Goal: Transaction & Acquisition: Purchase product/service

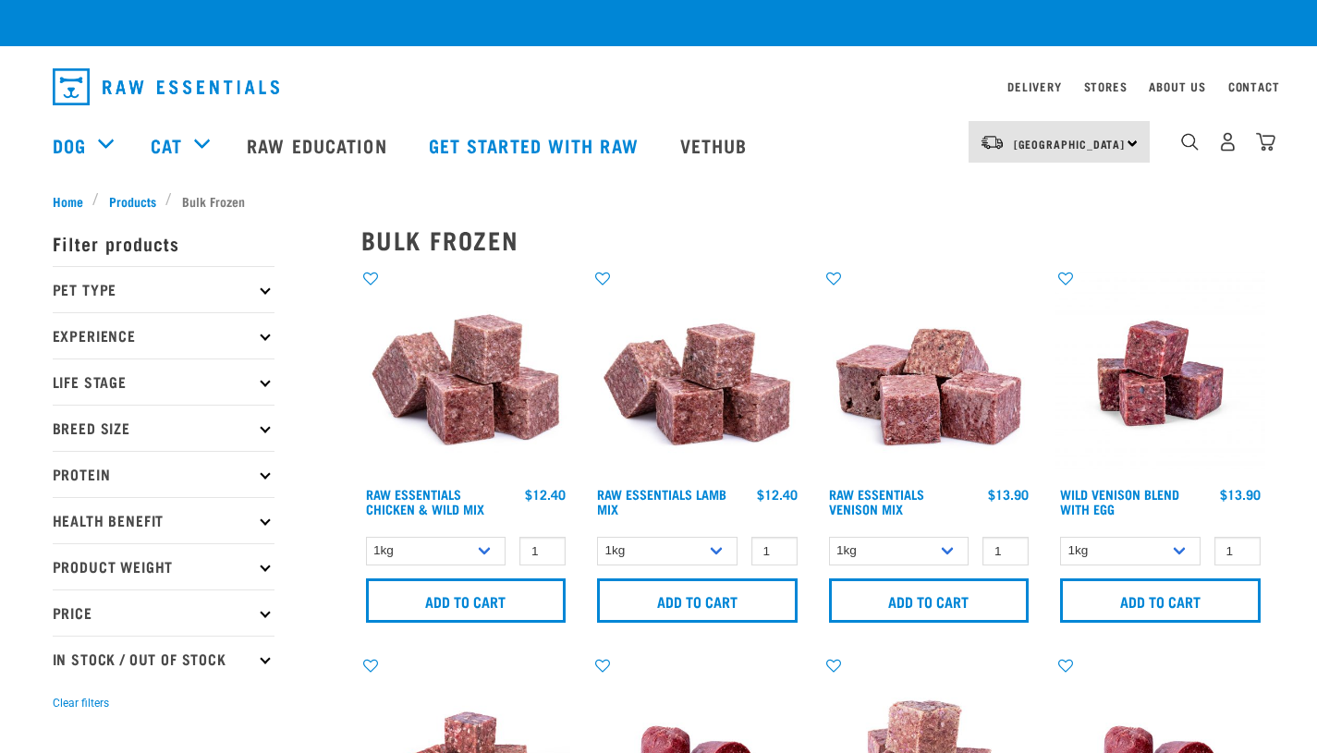
checkbox input "true"
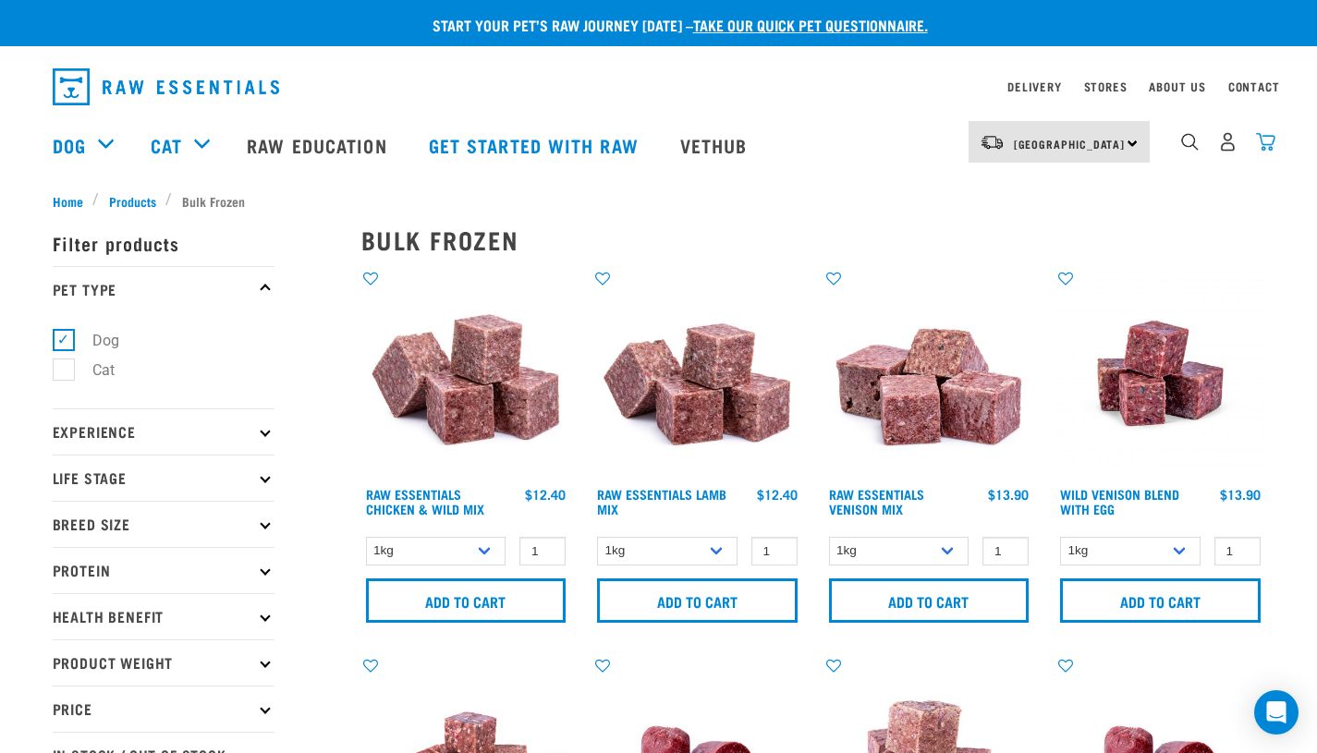
click at [1266, 142] on img "dropdown navigation" at bounding box center [1265, 141] width 19 height 19
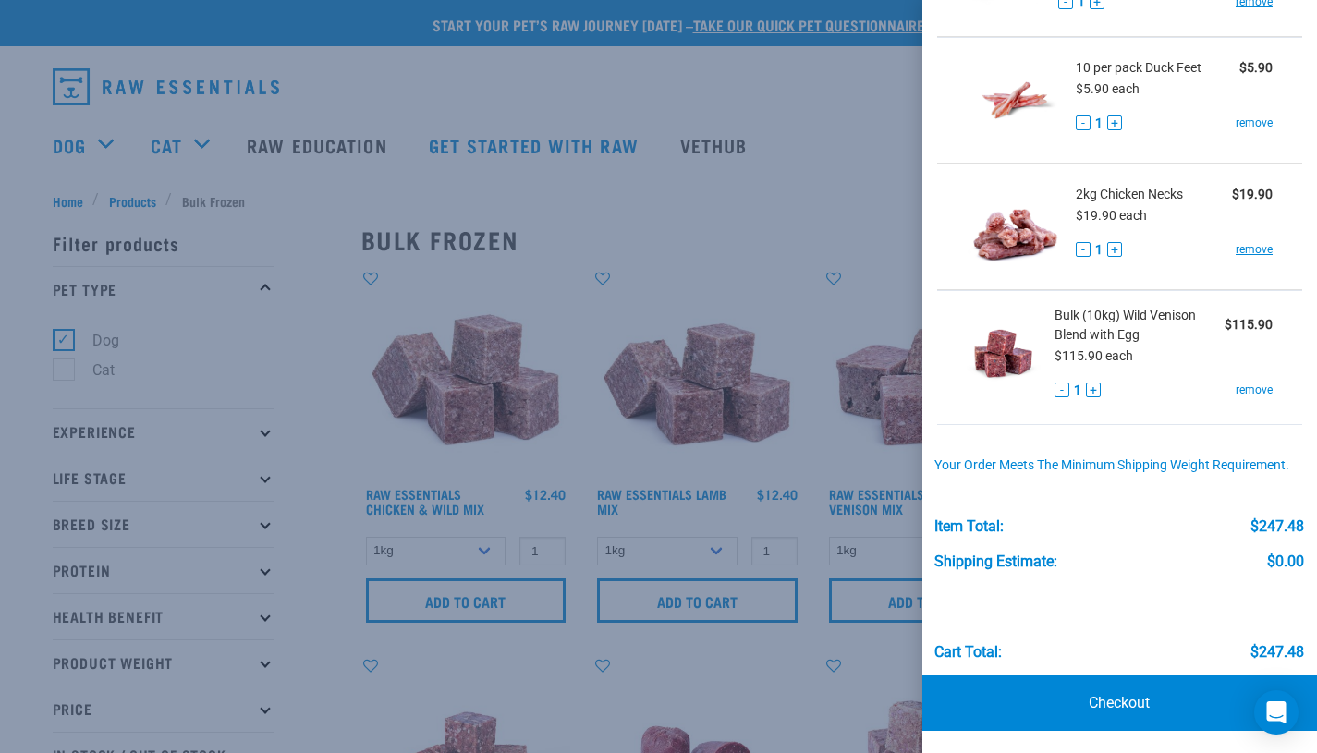
scroll to position [907, 0]
click at [1133, 701] on link "Checkout" at bounding box center [1121, 703] width 396 height 55
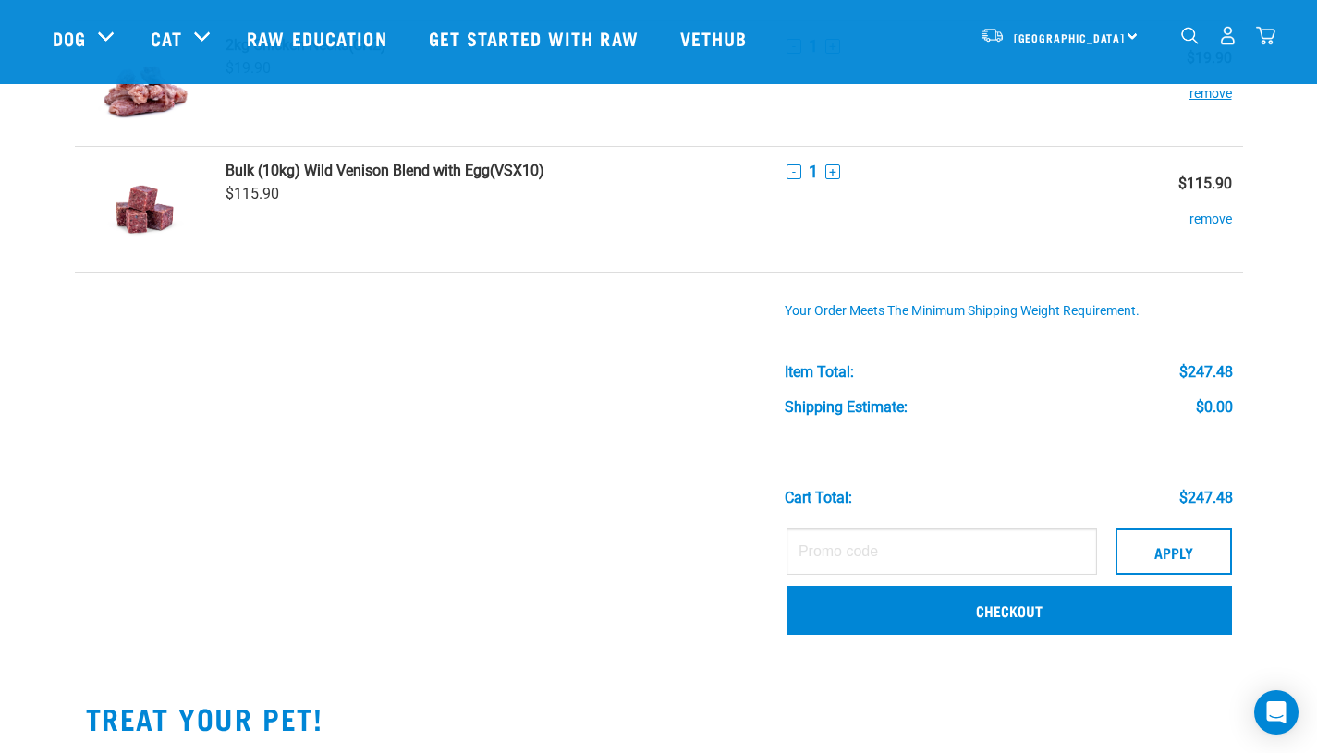
scroll to position [1020, 0]
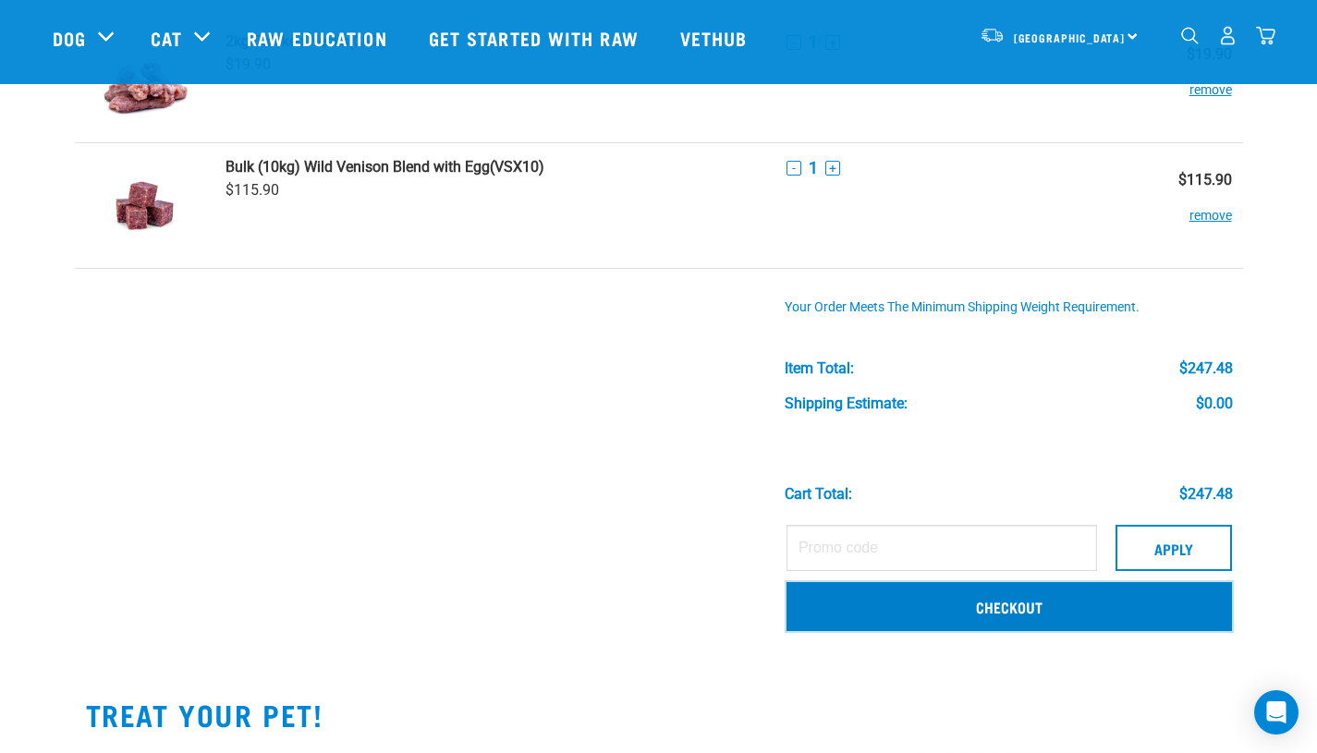
click at [978, 616] on link "Checkout" at bounding box center [1010, 606] width 446 height 48
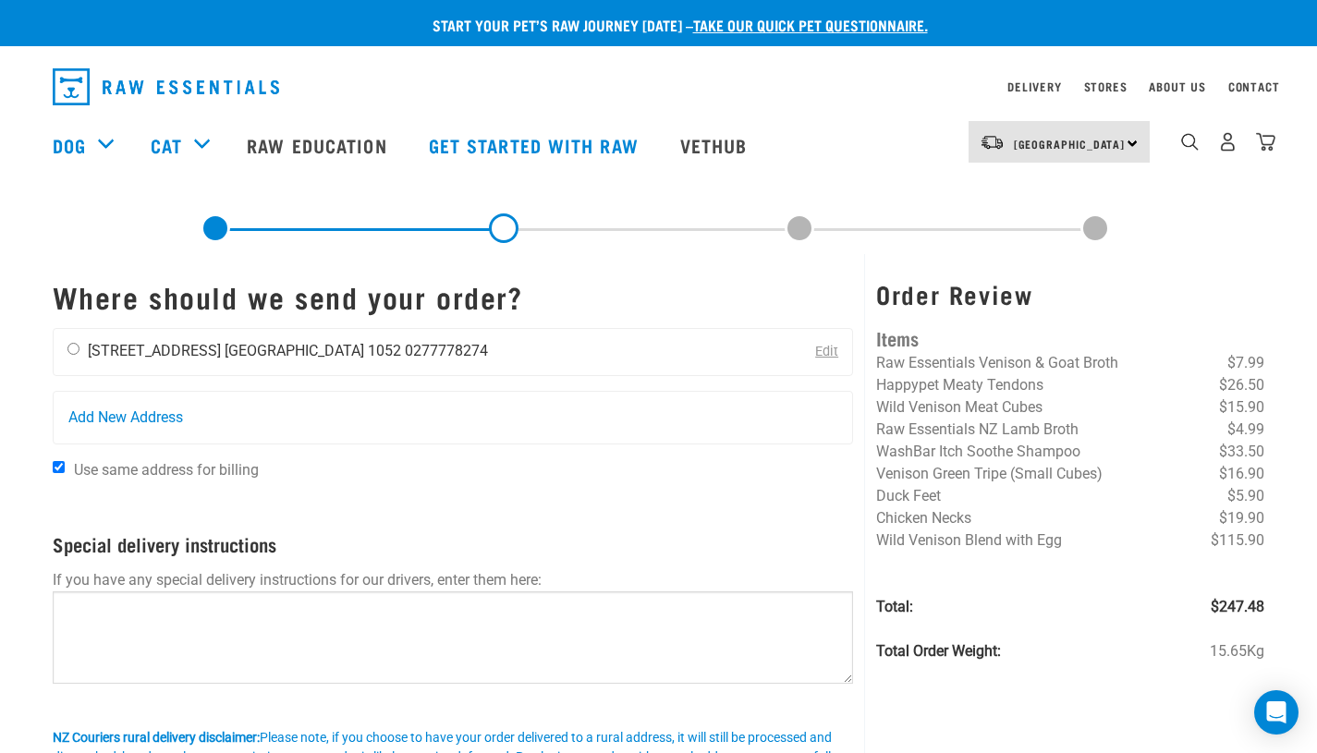
click at [71, 353] on input "radio" at bounding box center [73, 349] width 12 height 12
radio input "true"
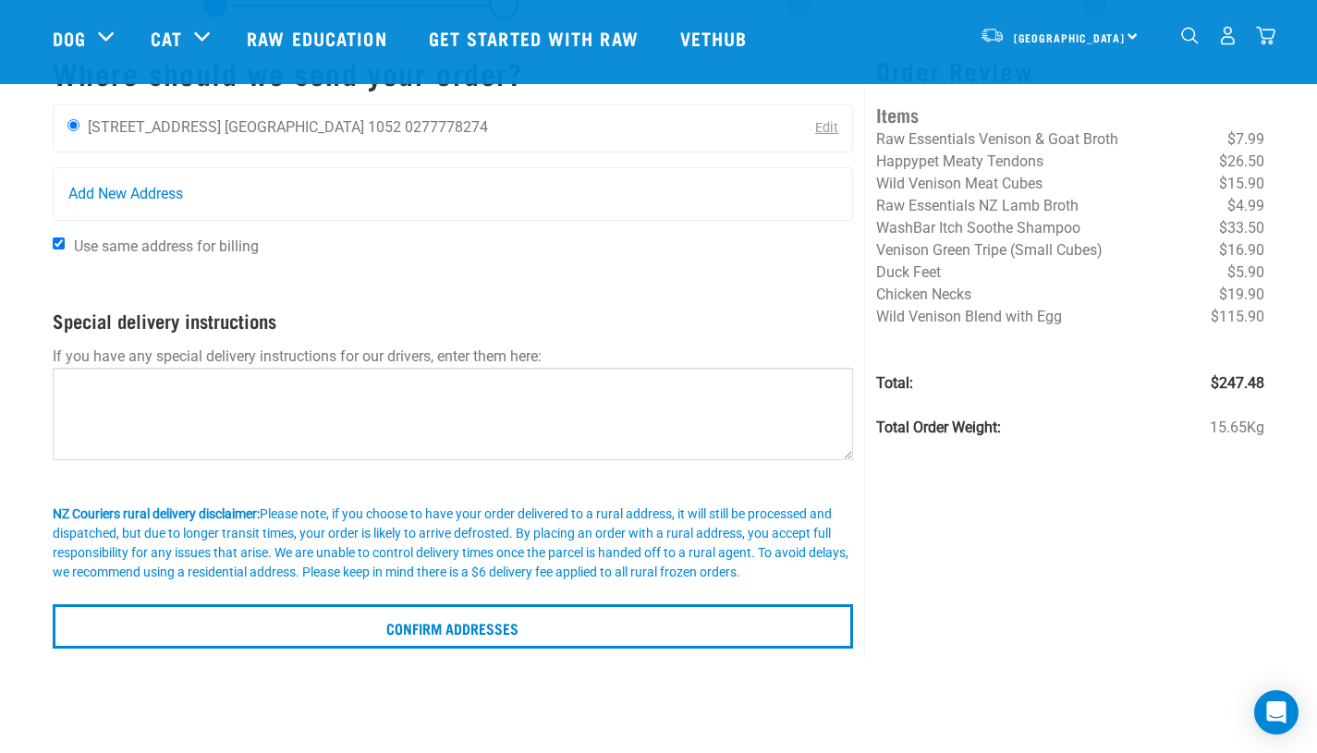
scroll to position [113, 0]
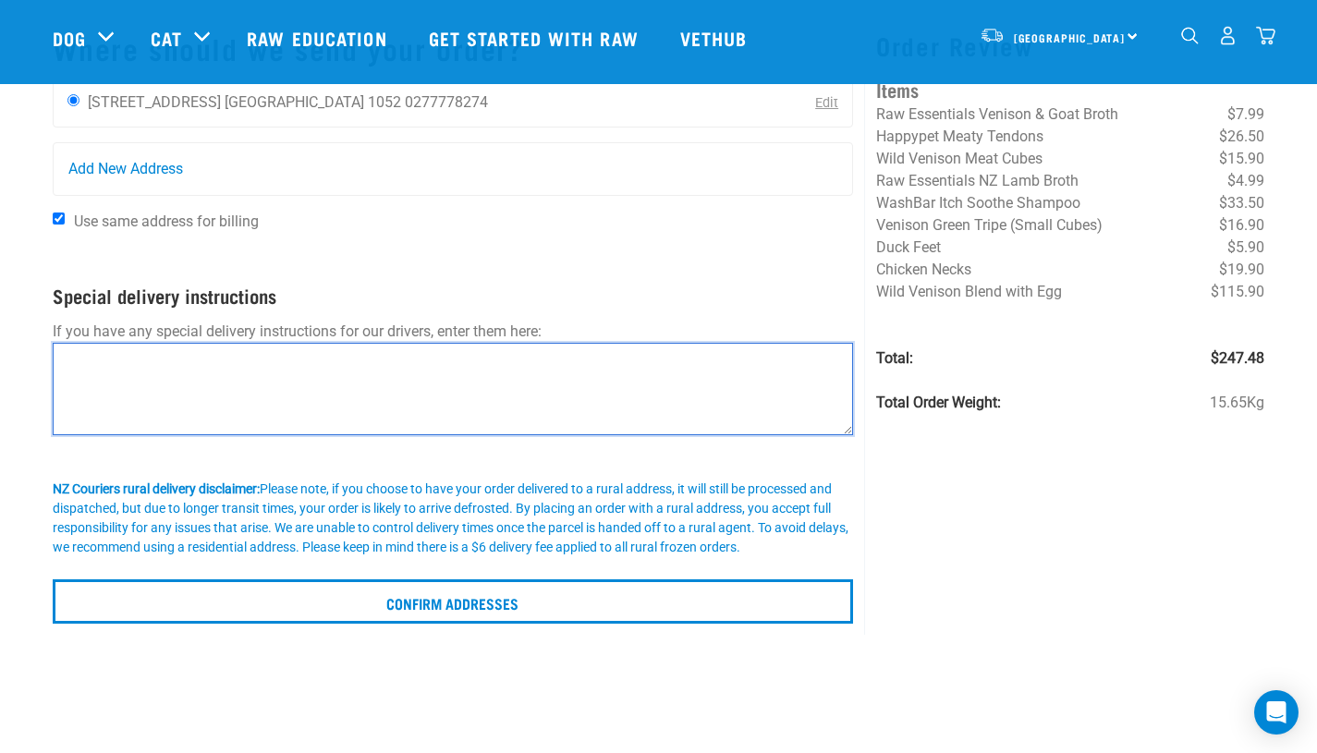
click at [592, 373] on textarea at bounding box center [453, 389] width 801 height 92
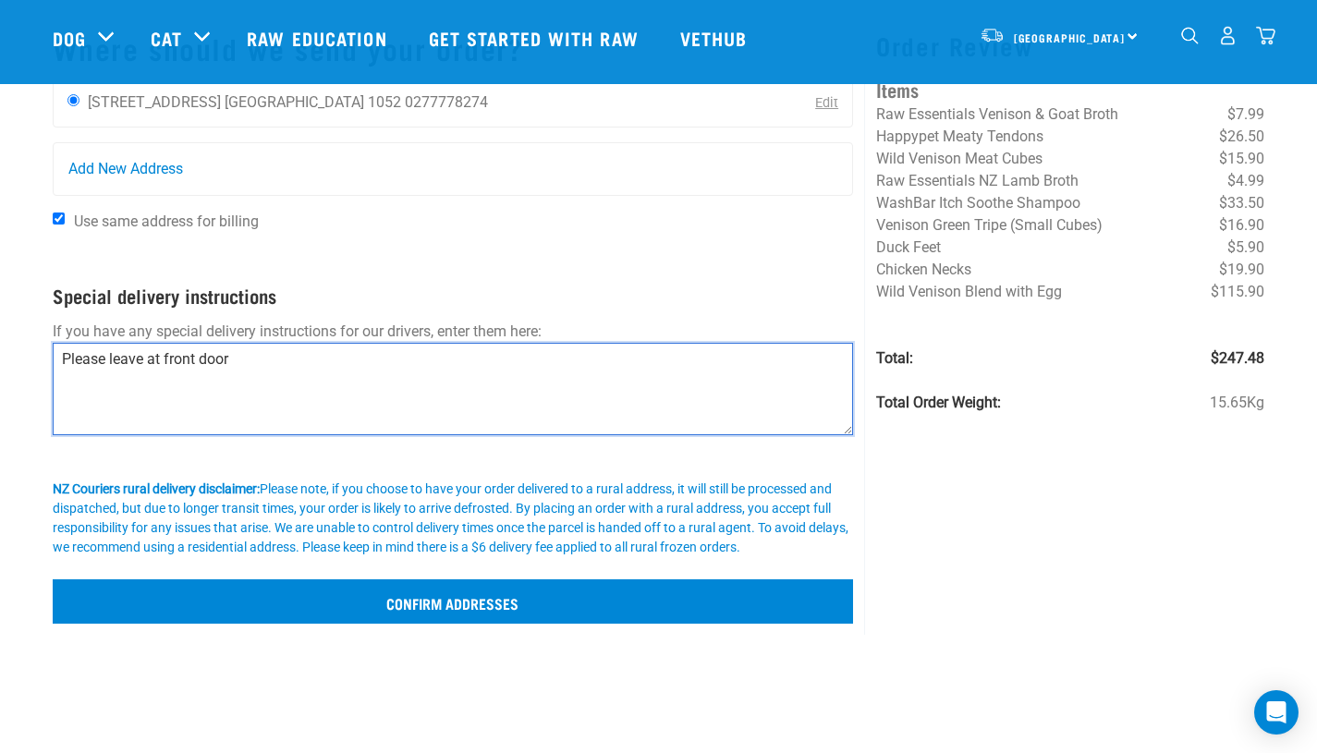
type textarea "Please leave at front door"
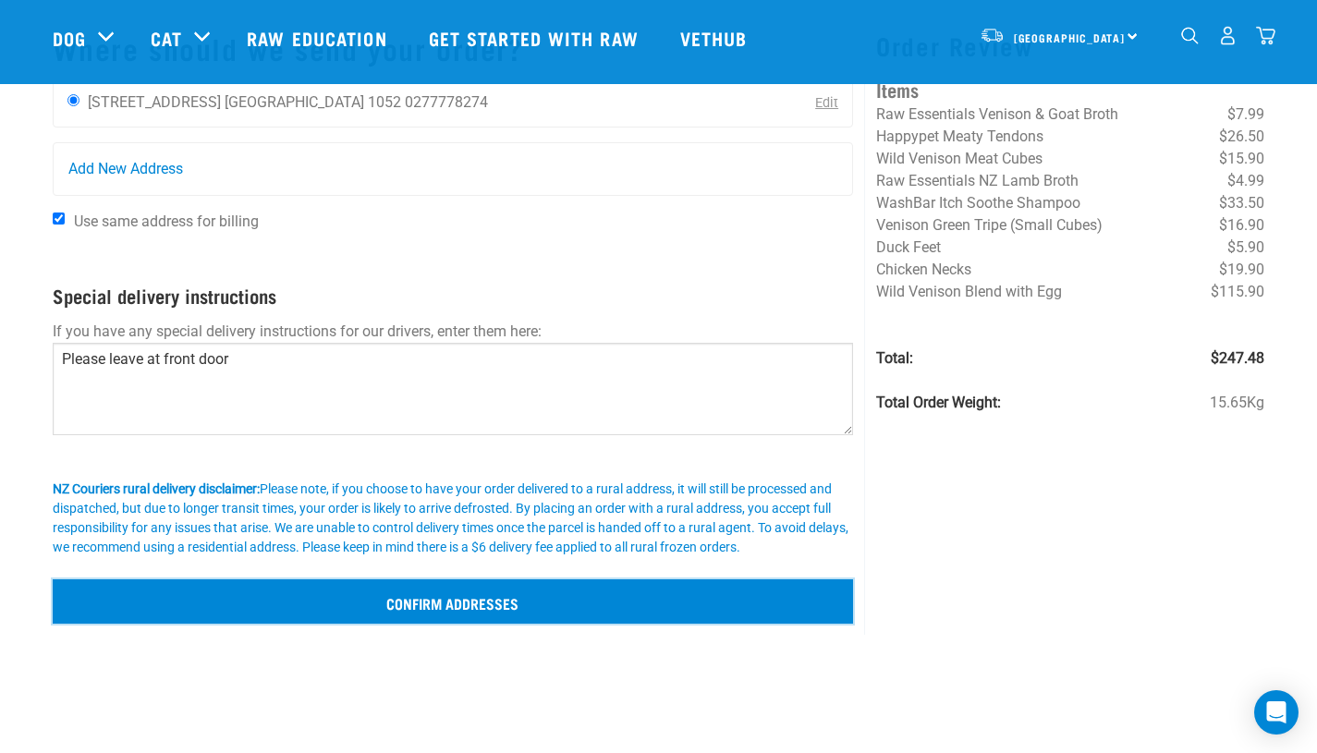
click at [664, 596] on input "Confirm addresses" at bounding box center [453, 602] width 801 height 44
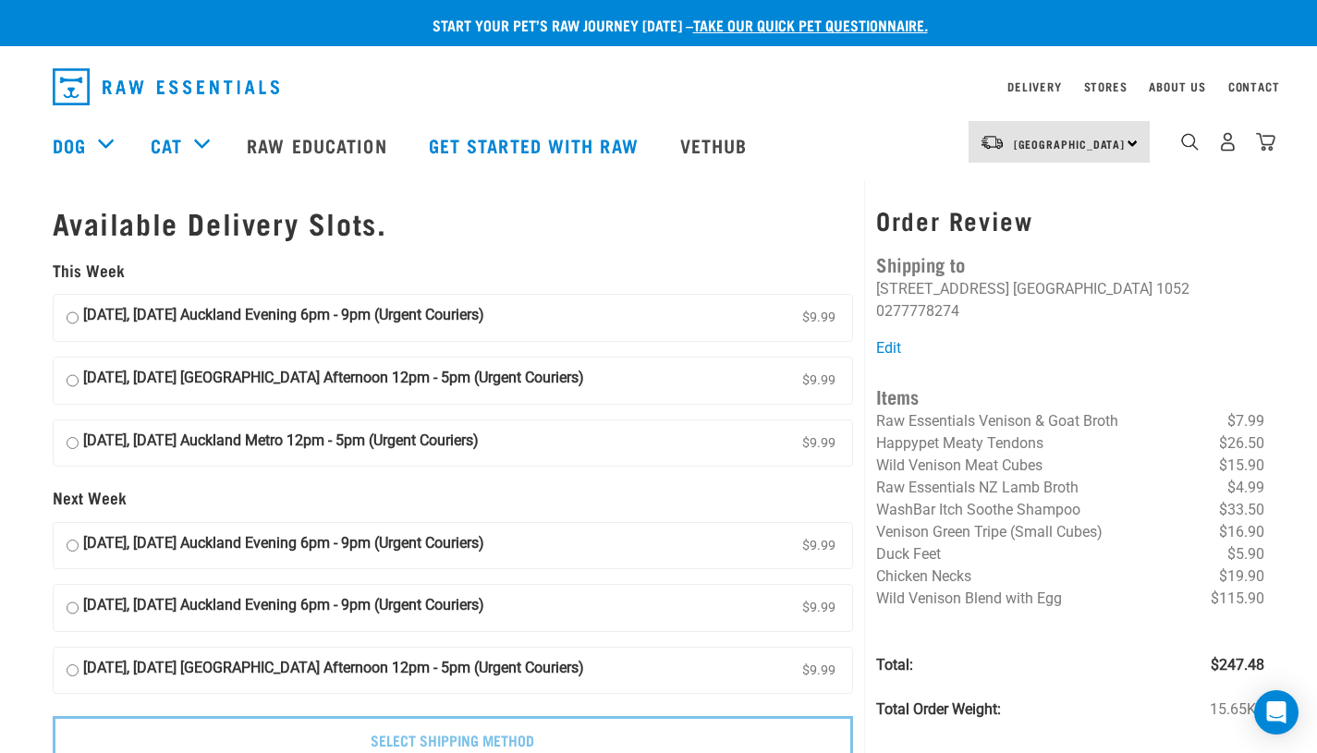
click at [73, 320] on input "15 August, Friday Auckland Evening 6pm - 9pm (Urgent Couriers) $9.99" at bounding box center [73, 318] width 12 height 28
radio input "true"
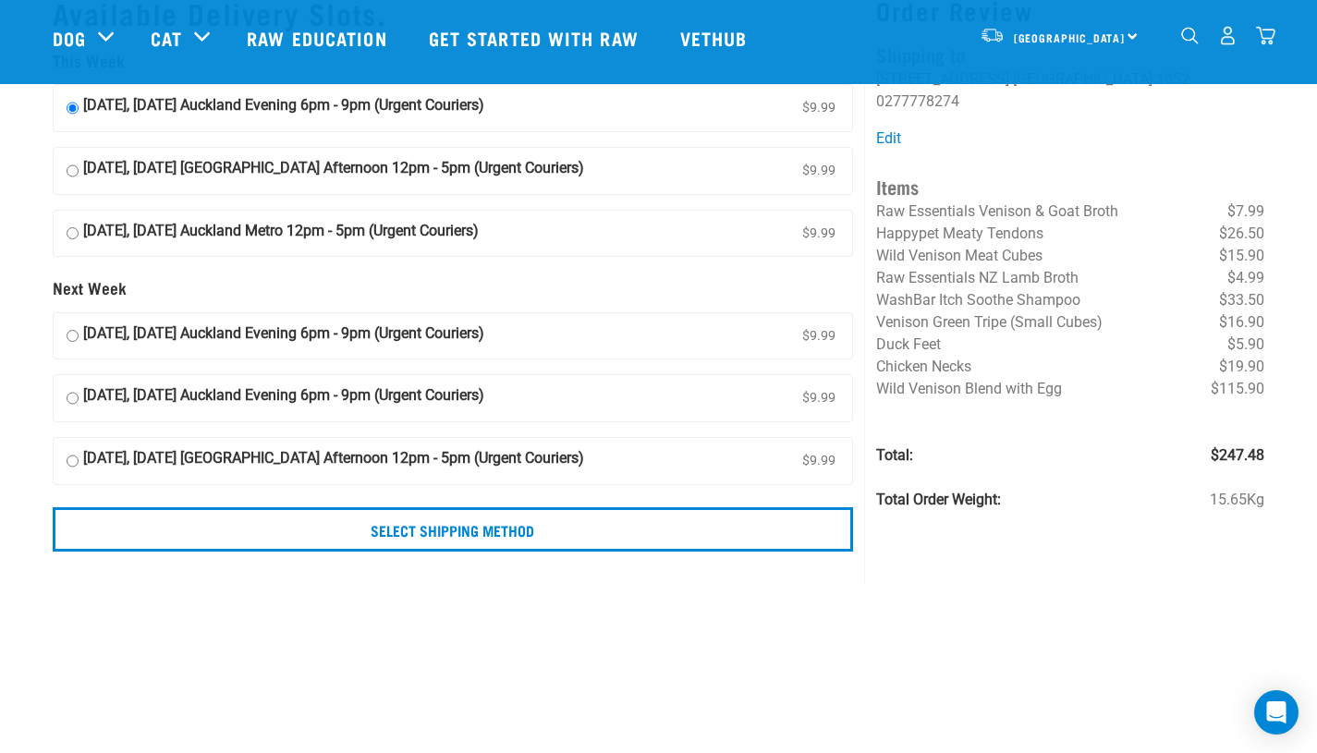
scroll to position [79, 0]
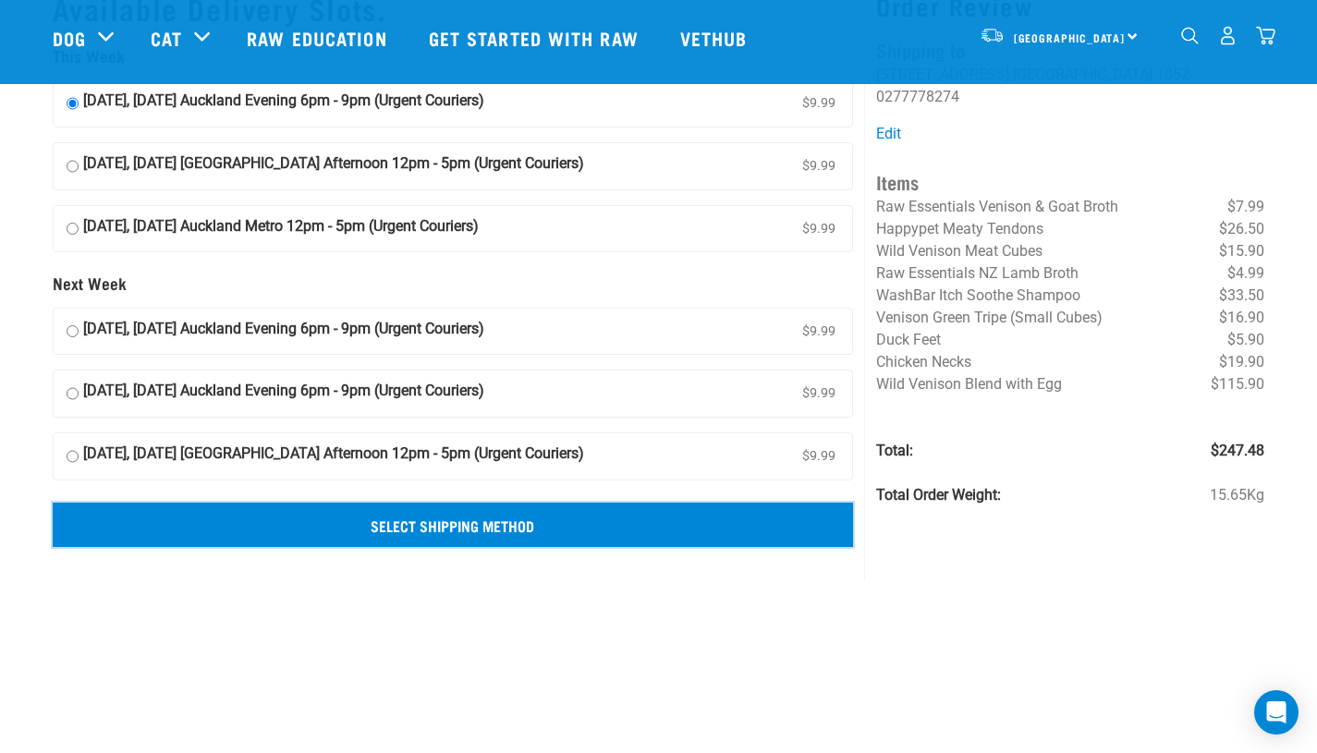
click at [674, 516] on input "Select Shipping Method" at bounding box center [453, 525] width 801 height 44
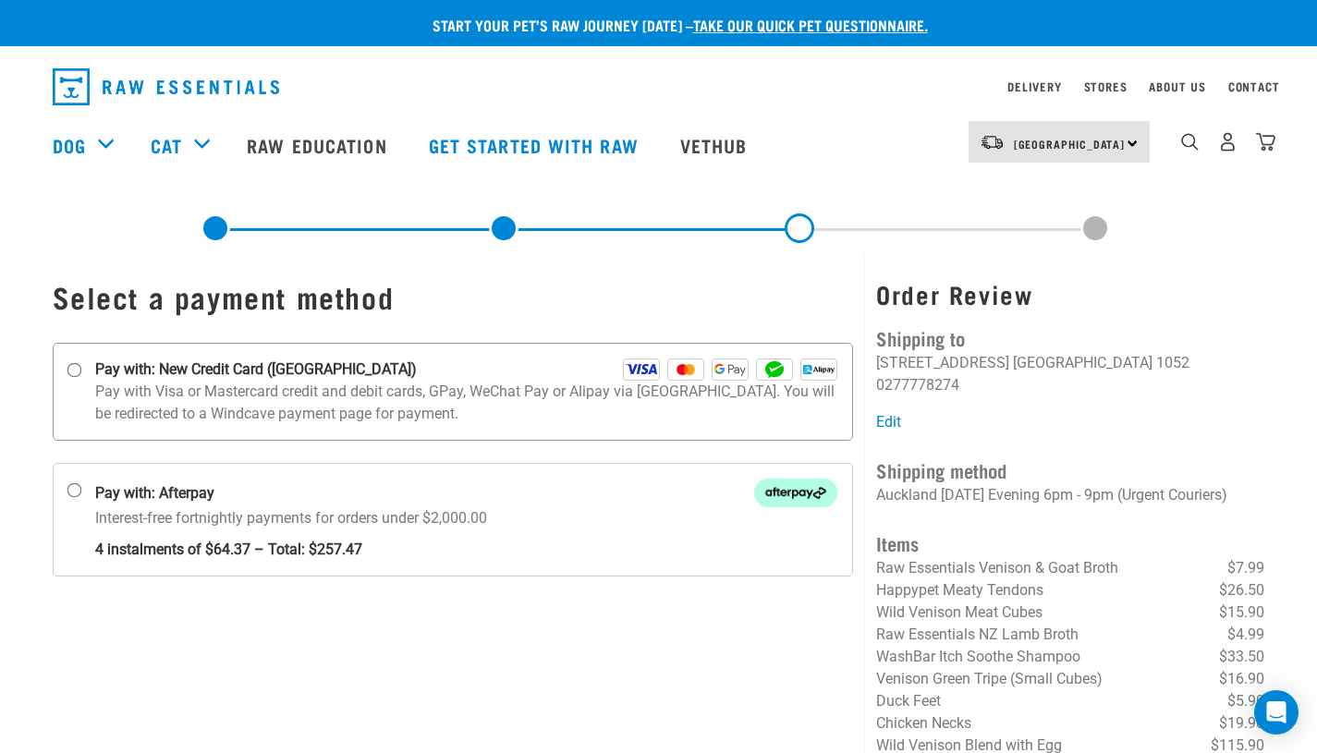
click at [73, 373] on input "Pay with: New Credit Card ([GEOGRAPHIC_DATA])" at bounding box center [74, 370] width 15 height 15
radio input "true"
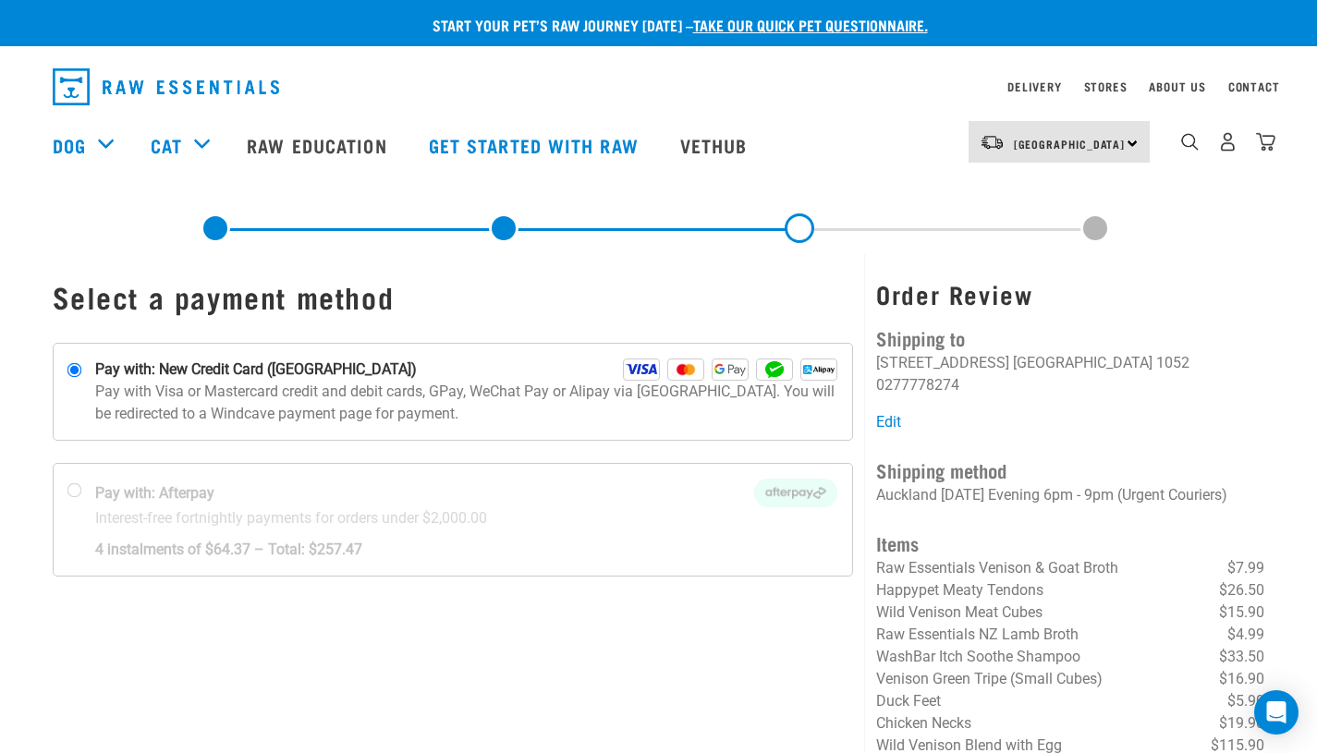
scroll to position [54, 0]
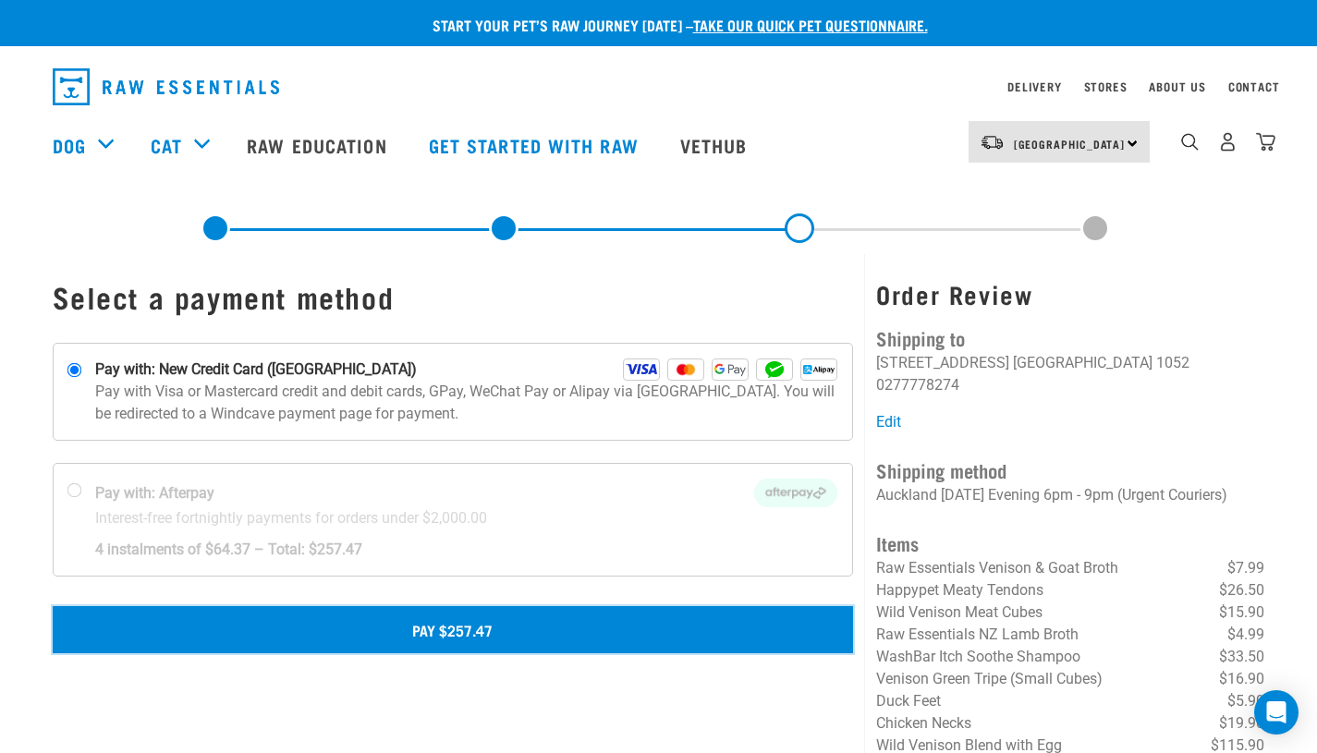
click at [675, 642] on button "Pay $257.47" at bounding box center [453, 629] width 801 height 46
